Goal: Task Accomplishment & Management: Manage account settings

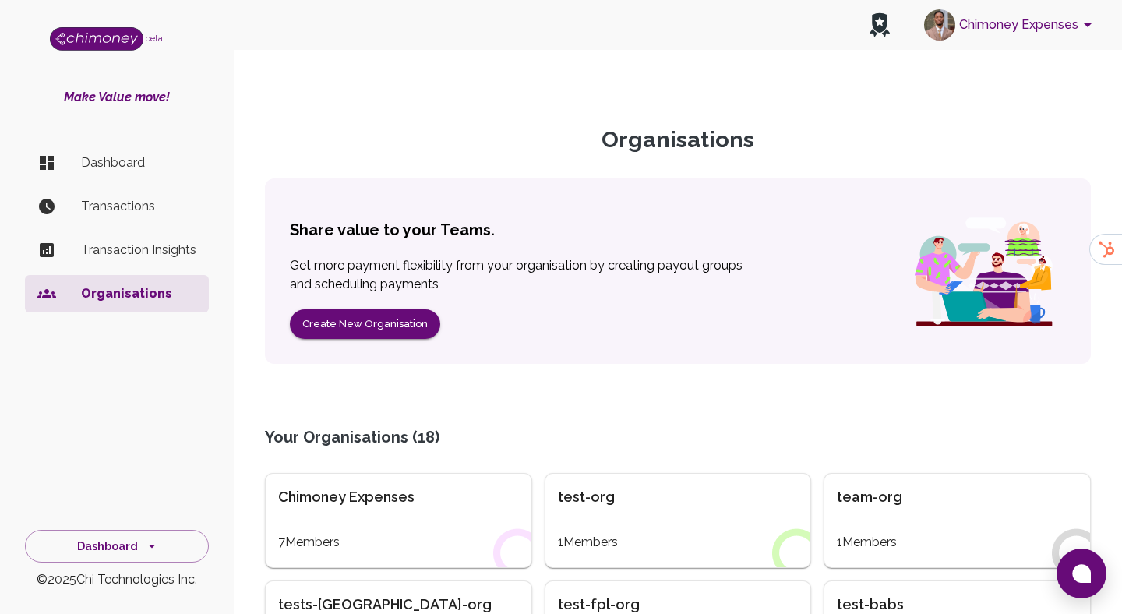
scroll to position [122, 0]
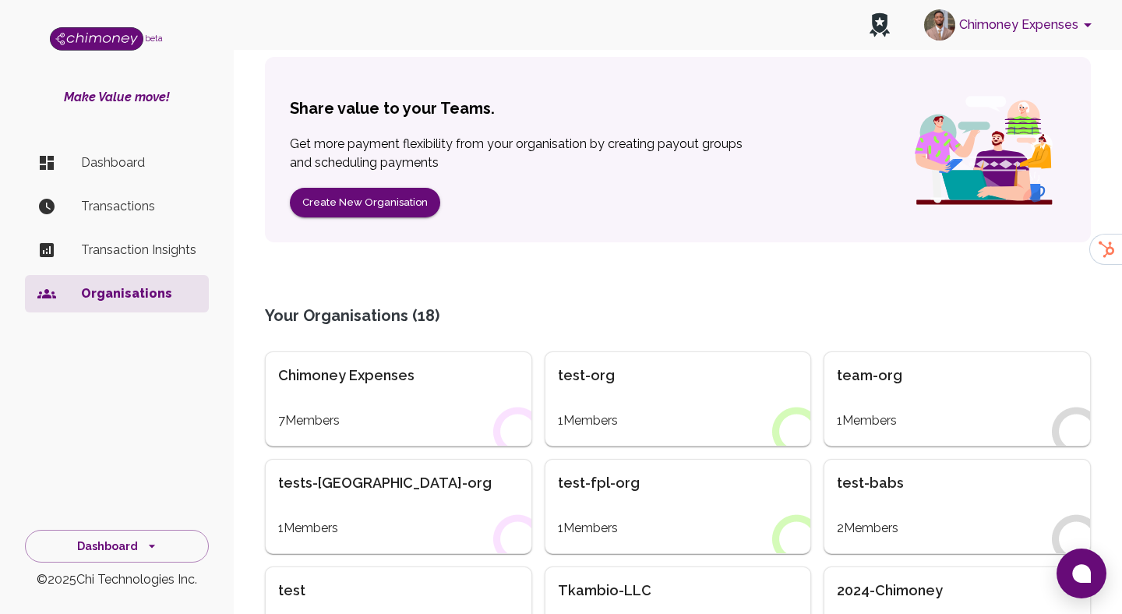
click at [1028, 16] on button "Chimoney Expenses" at bounding box center [1010, 25] width 185 height 41
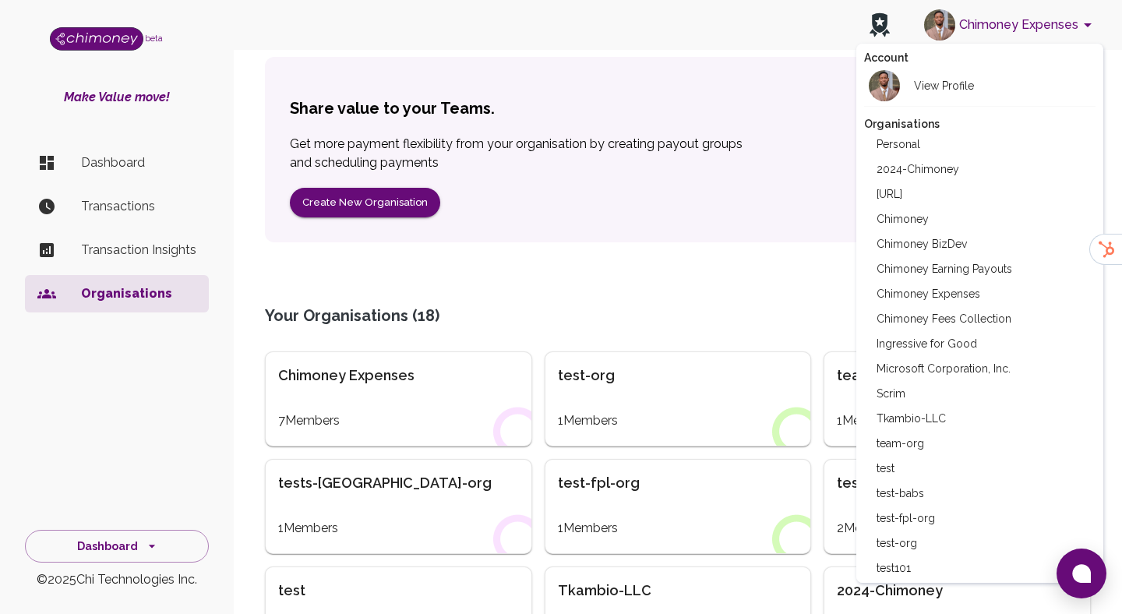
click at [966, 286] on li "Chimoney Expenses" at bounding box center [980, 293] width 232 height 25
